Goal: Task Accomplishment & Management: Use online tool/utility

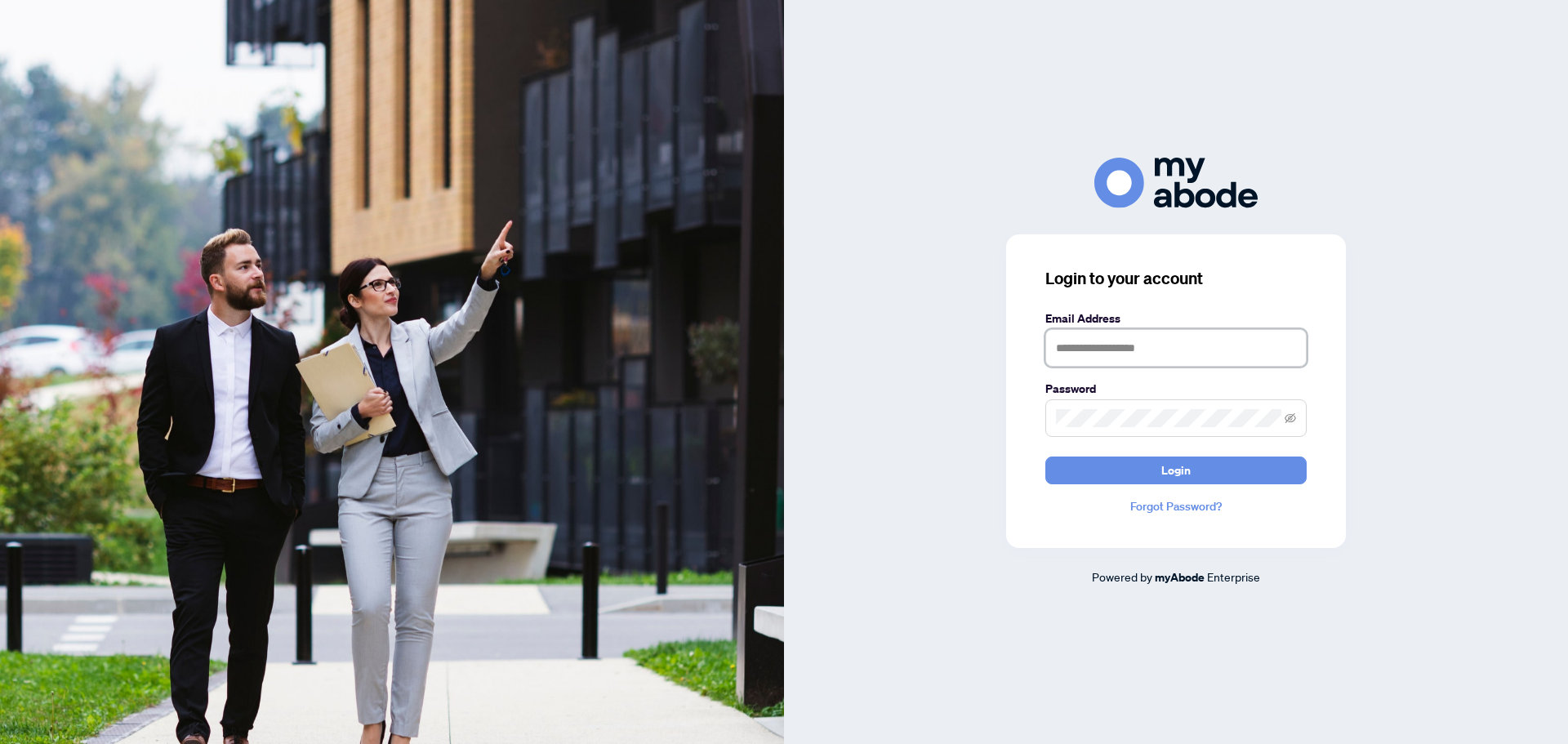
click at [1201, 353] on input "text" at bounding box center [1176, 348] width 261 height 38
type input "**********"
click at [1045, 456] on button "Login" at bounding box center [1176, 469] width 261 height 27
click at [1181, 478] on span "Login" at bounding box center [1176, 470] width 29 height 27
click at [680, 387] on div "**********" at bounding box center [784, 372] width 1568 height 744
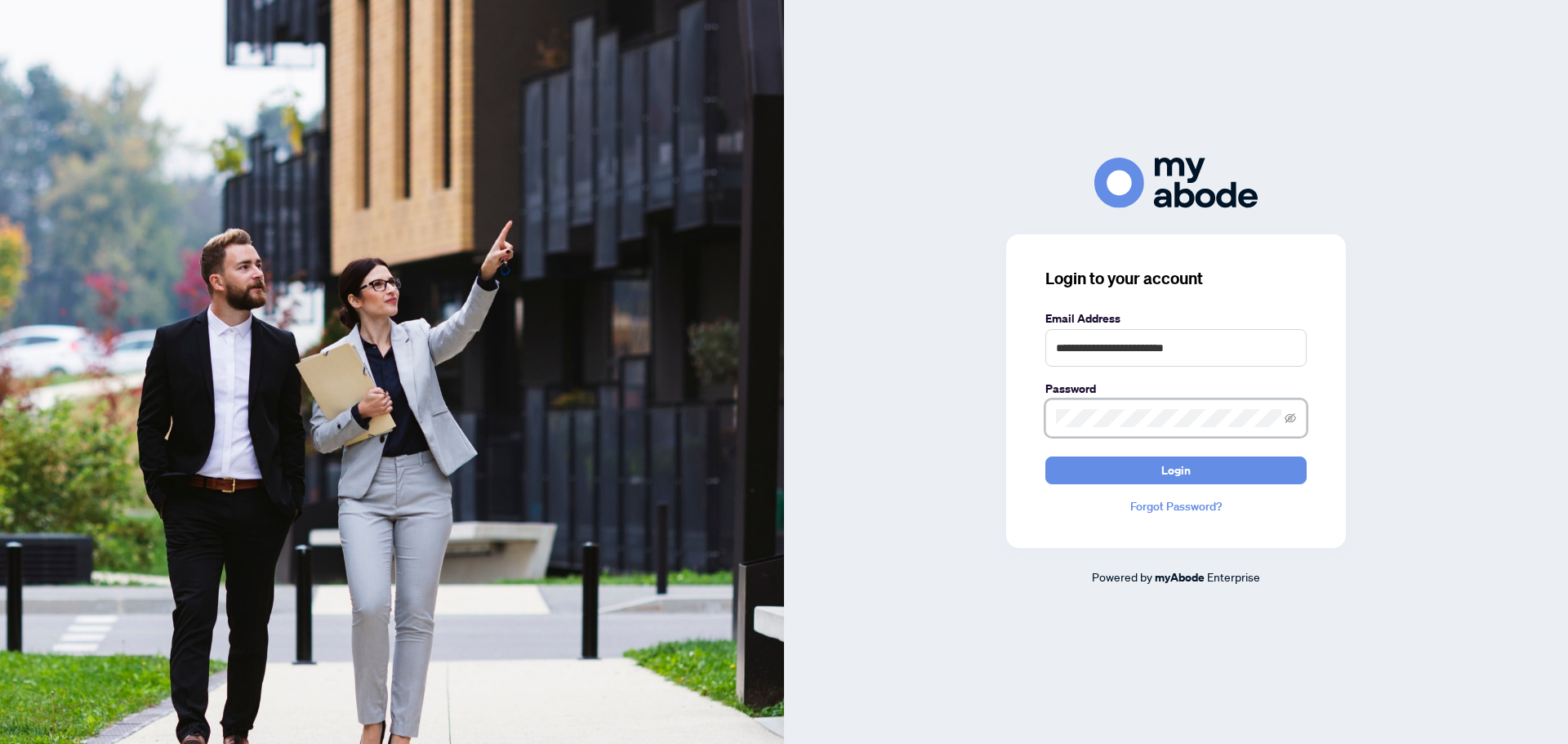
click at [1045, 456] on button "Login" at bounding box center [1176, 469] width 261 height 27
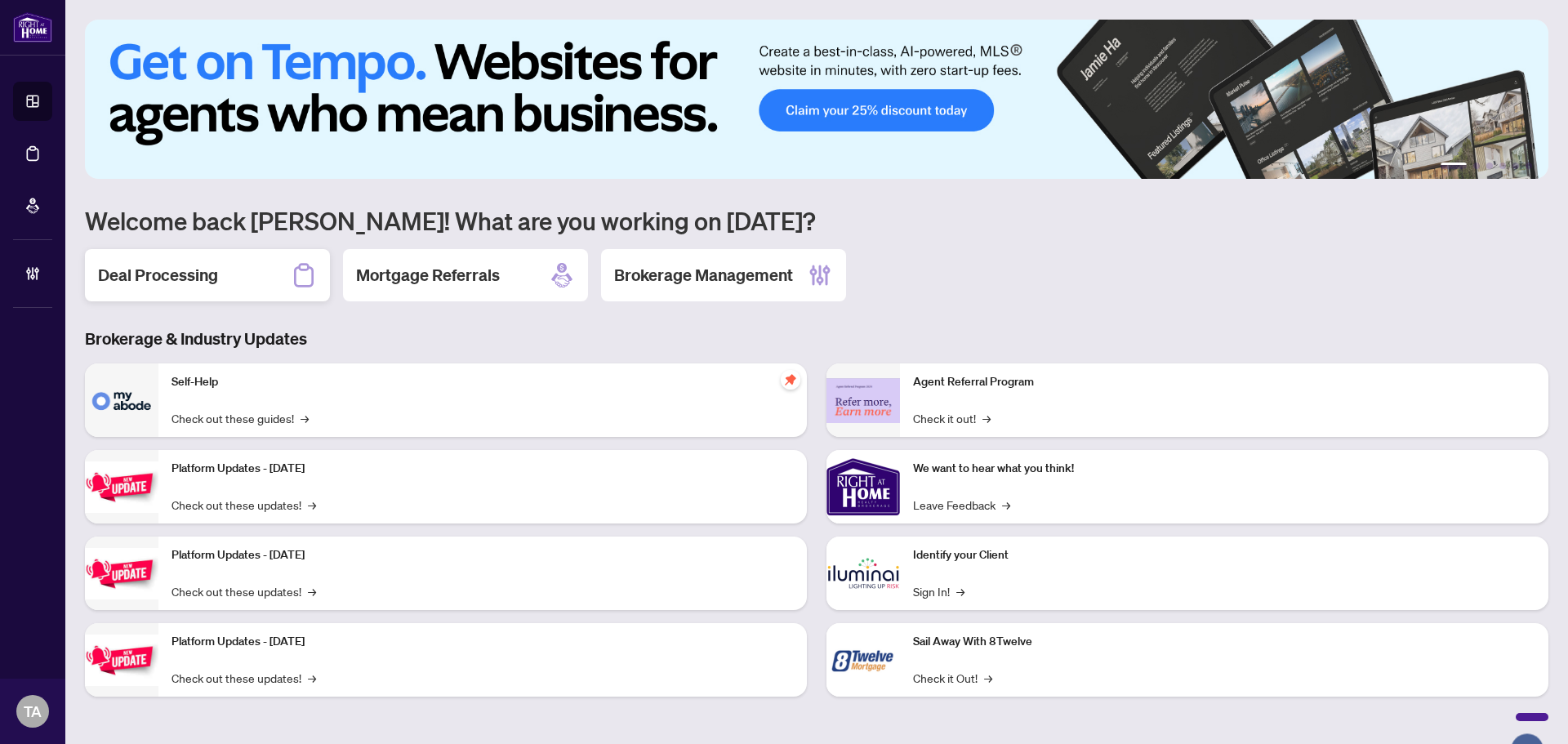
click at [223, 274] on div "Deal Processing" at bounding box center [207, 275] width 245 height 52
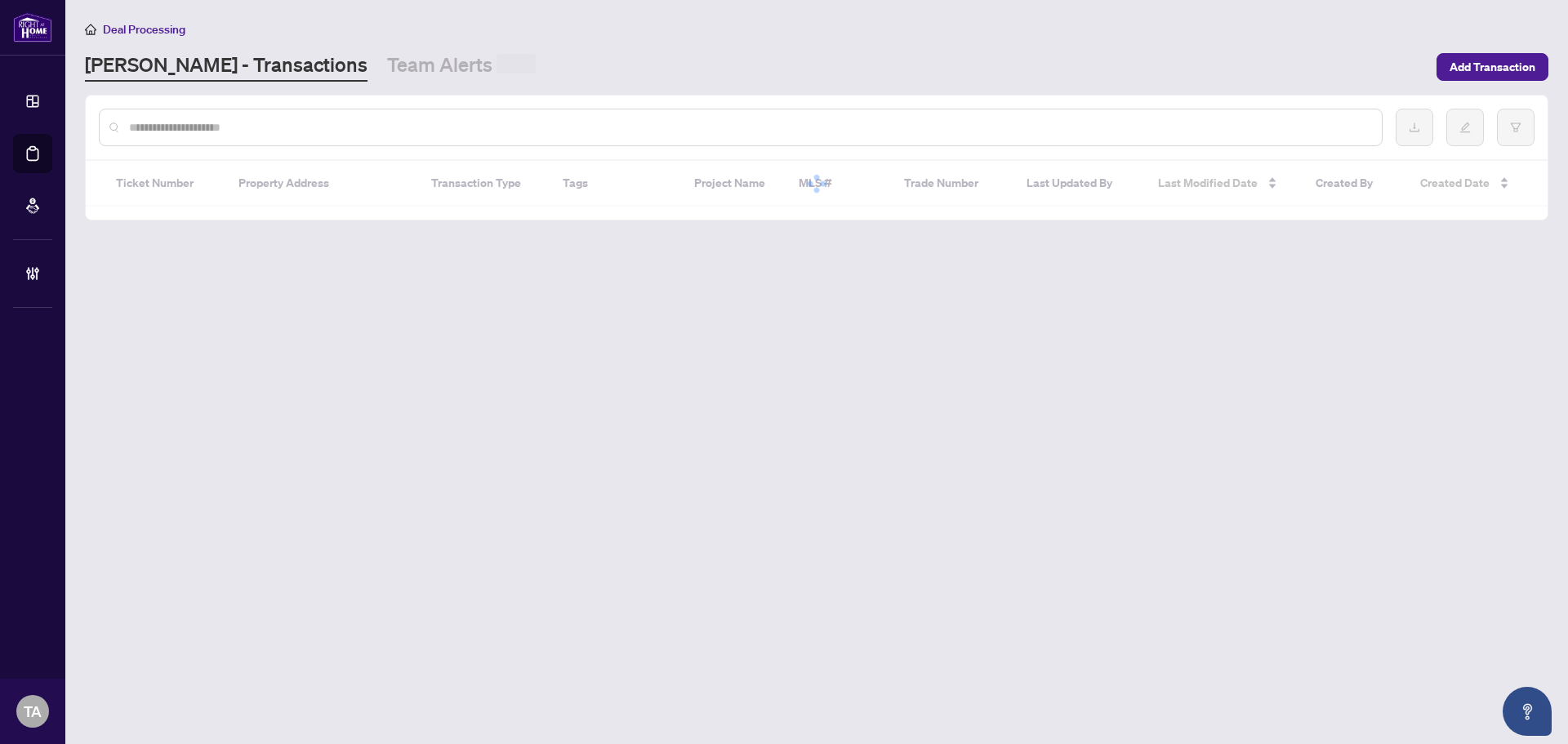
click at [390, 129] on input "text" at bounding box center [748, 127] width 1239 height 18
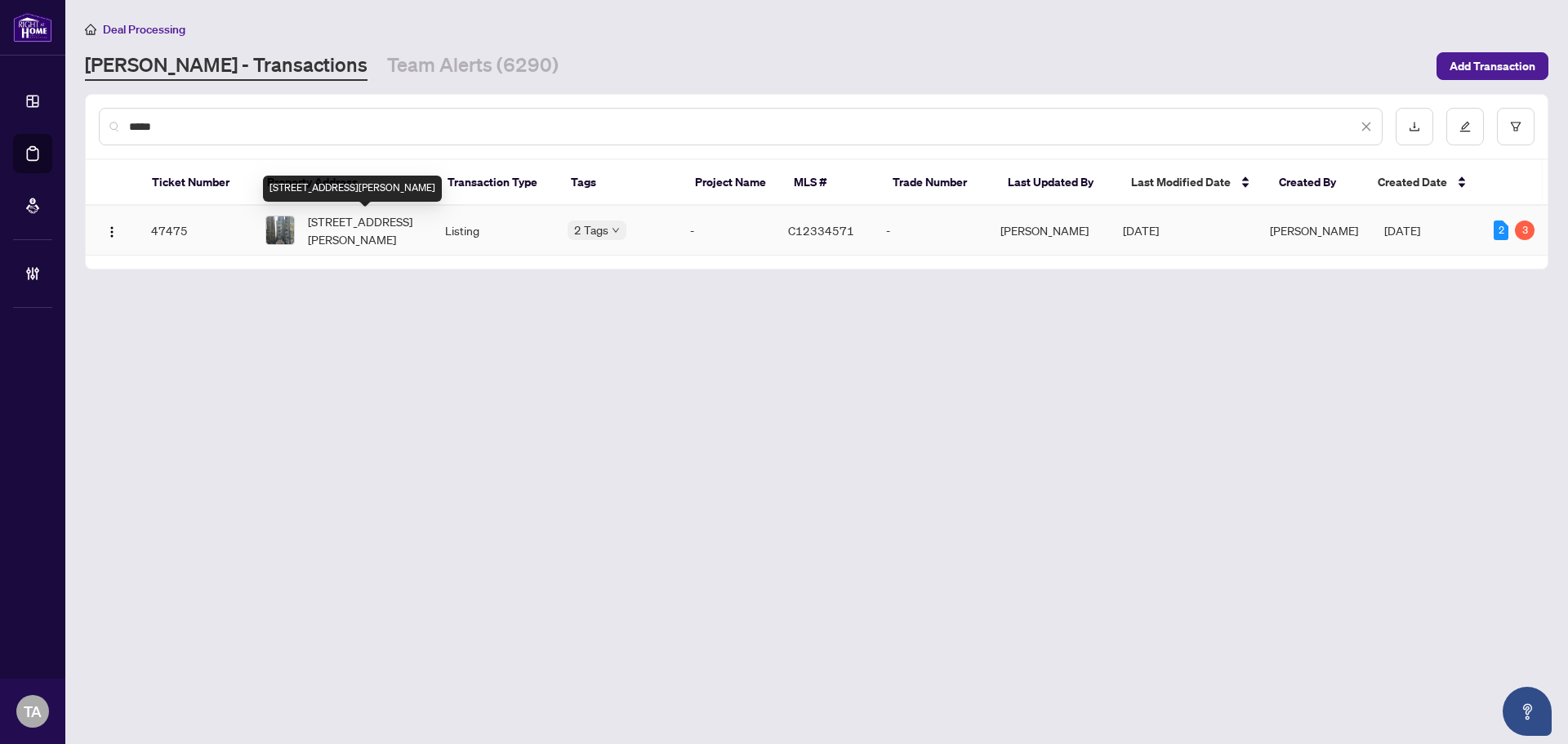
type input "*****"
click at [376, 231] on span "[STREET_ADDRESS][PERSON_NAME]" at bounding box center [363, 230] width 111 height 36
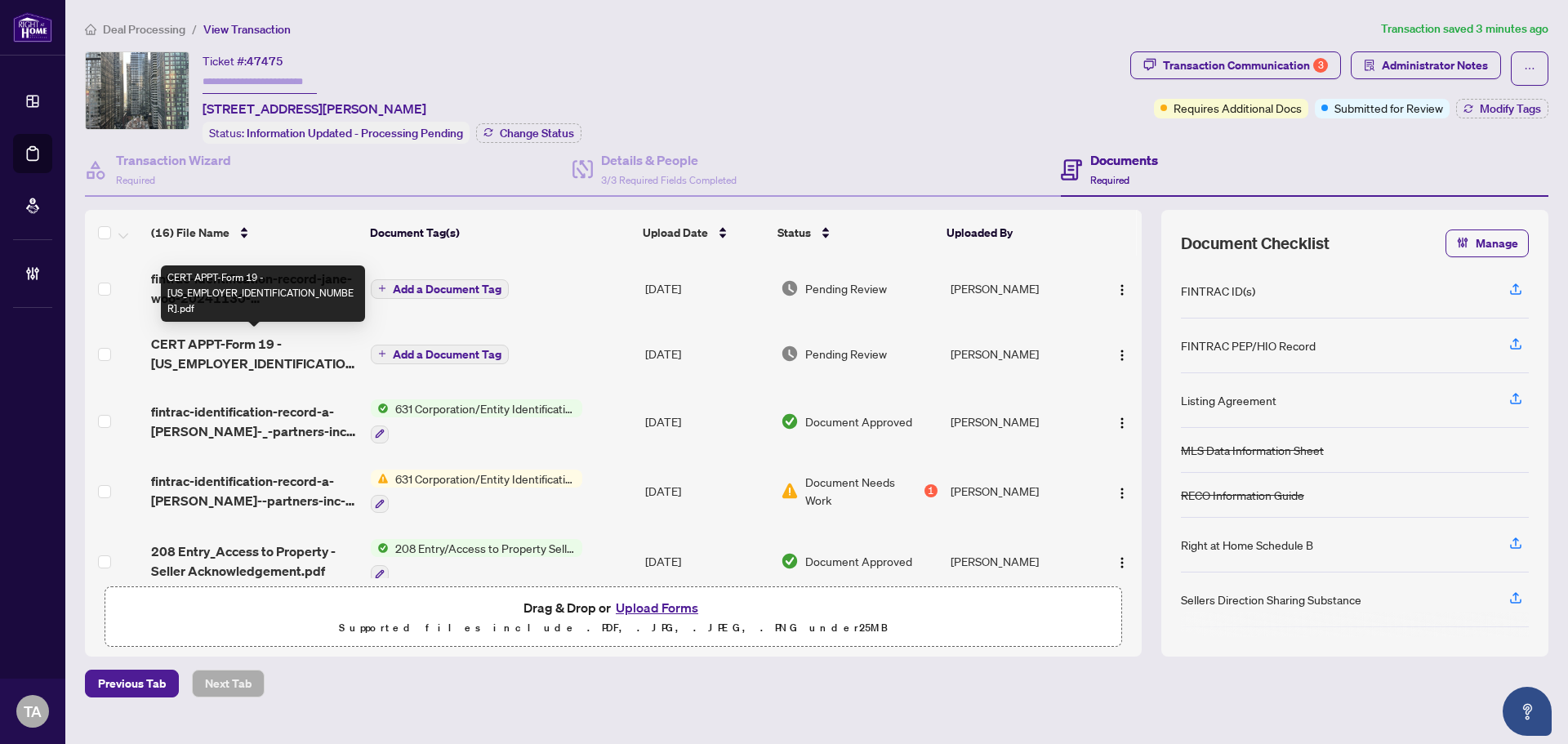
click at [226, 343] on span "CERT APPT-Form 19 - [US_EMPLOYER_IDENTIFICATION_NUMBER].pdf" at bounding box center [255, 353] width 206 height 39
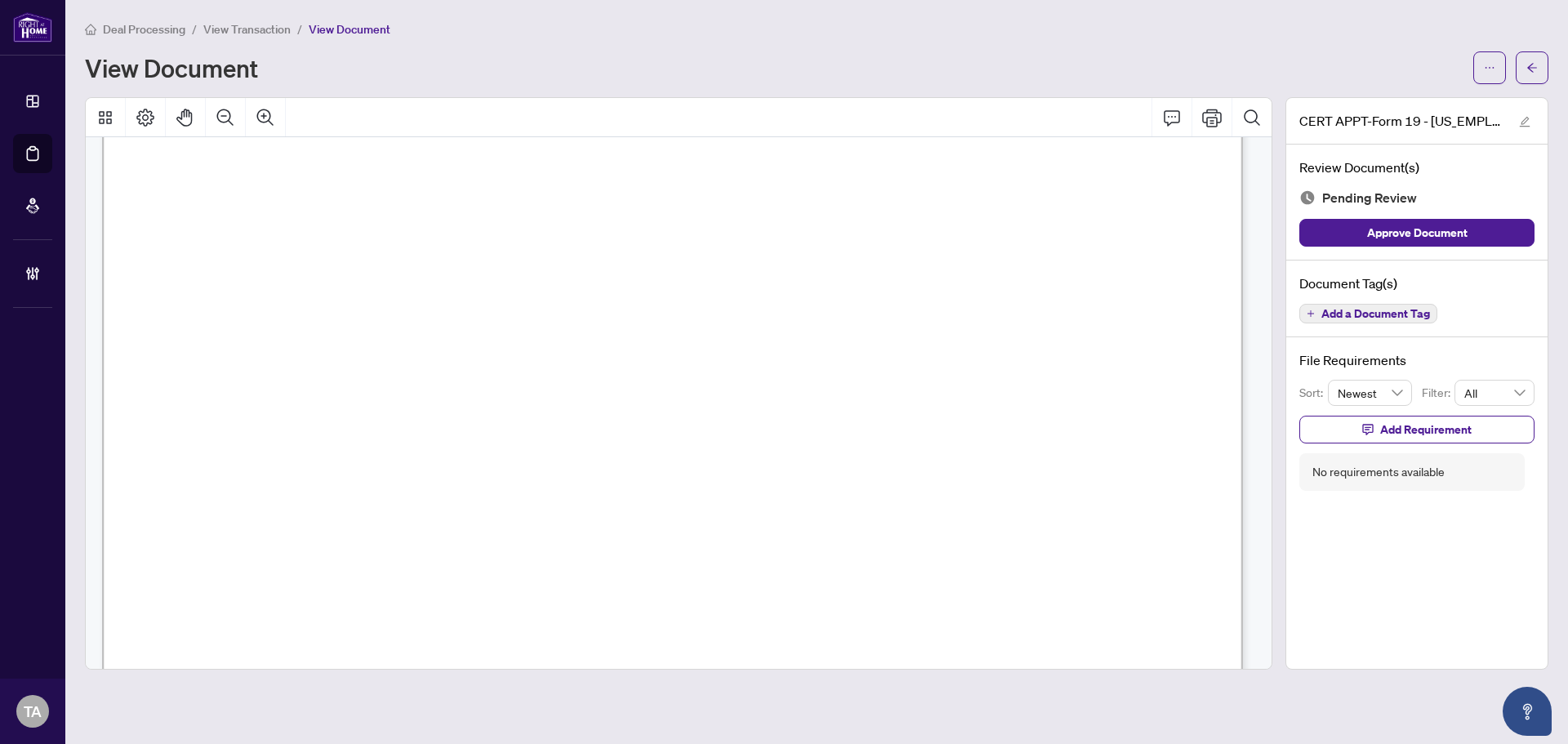
scroll to position [190, 0]
click at [1538, 68] on button "button" at bounding box center [1532, 67] width 33 height 33
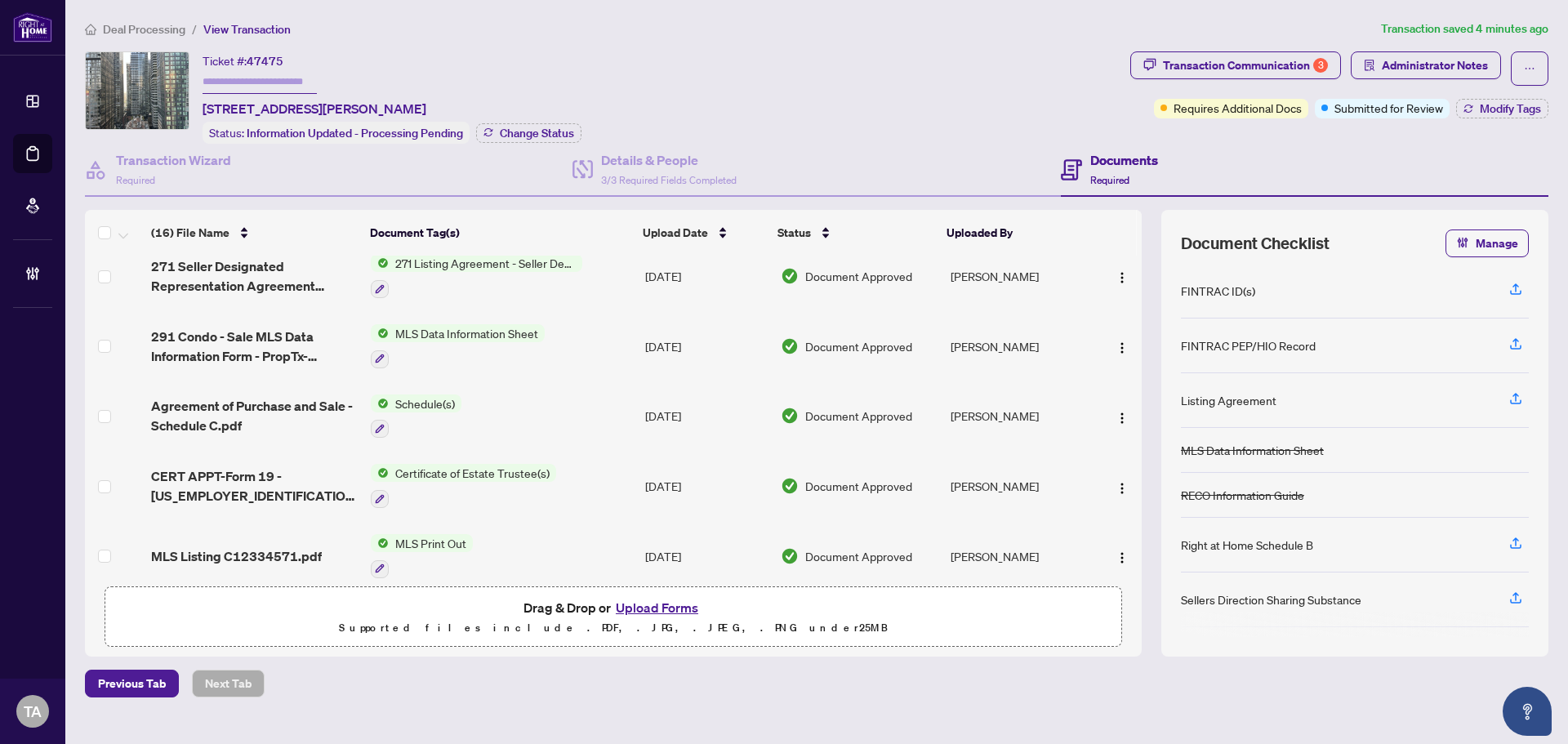
scroll to position [598, 0]
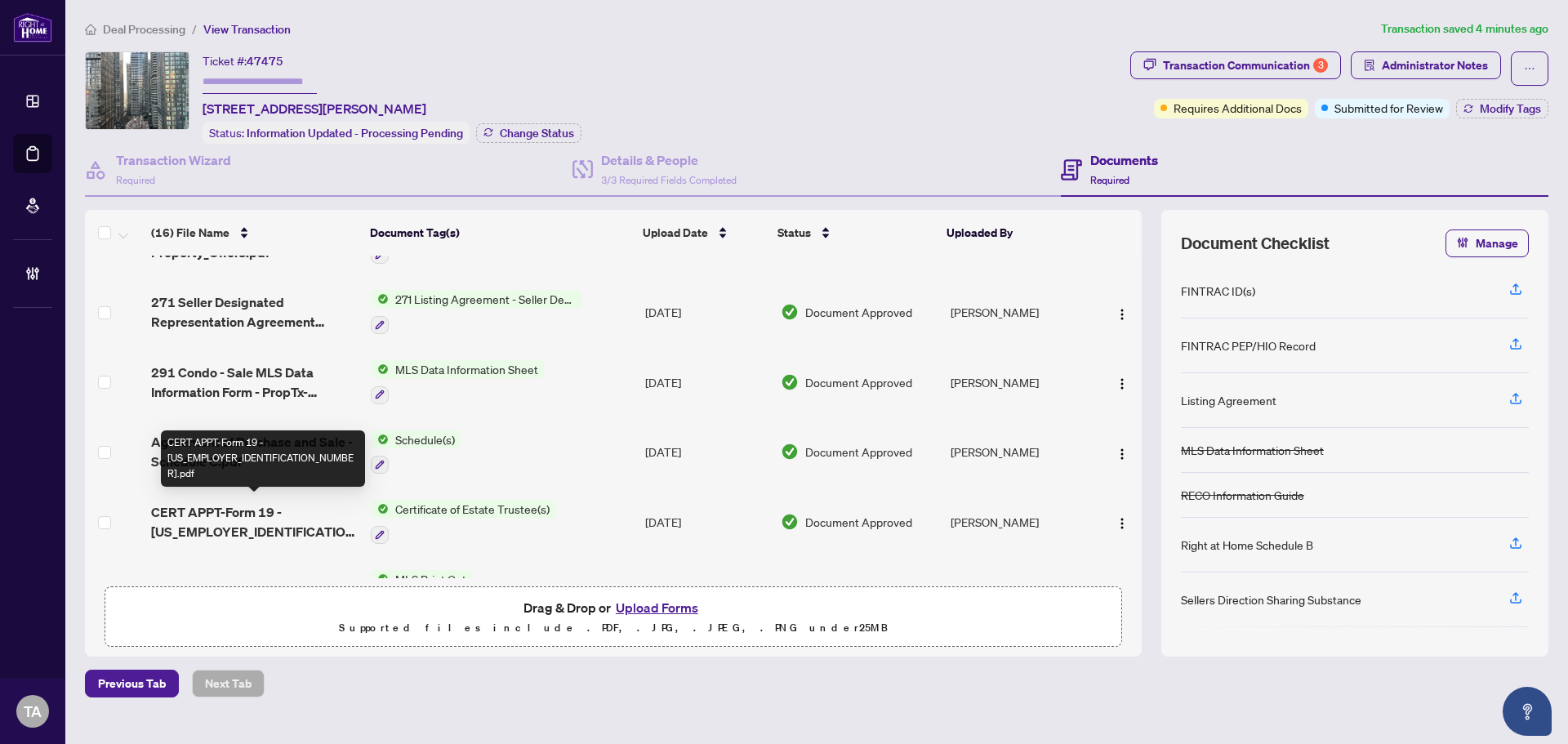
click at [182, 521] on span "CERT APPT-Form 19 - [US_EMPLOYER_IDENTIFICATION_NUMBER].pdf" at bounding box center [255, 521] width 206 height 39
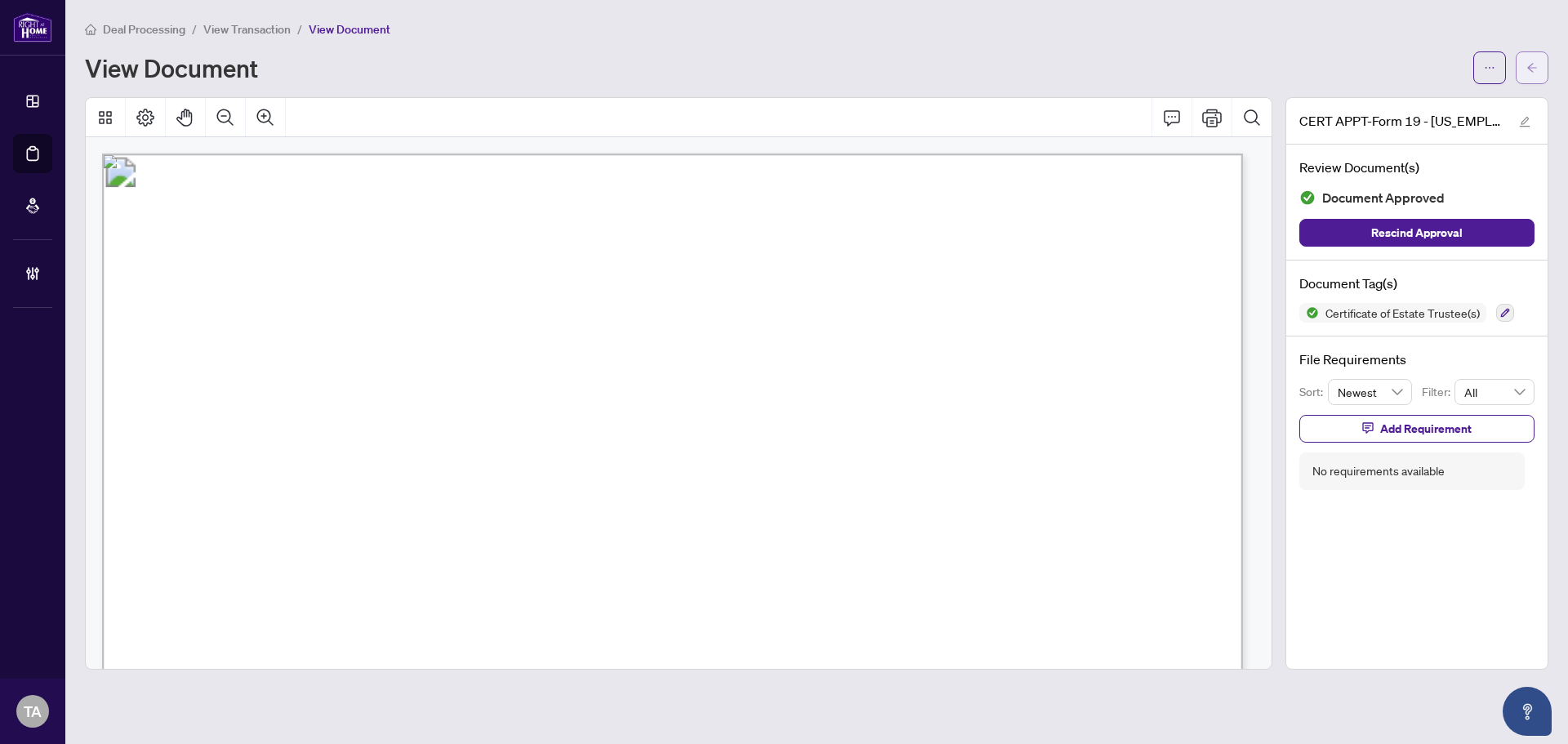
click at [1531, 80] on button "button" at bounding box center [1532, 67] width 33 height 33
